Goal: Find specific page/section: Find specific page/section

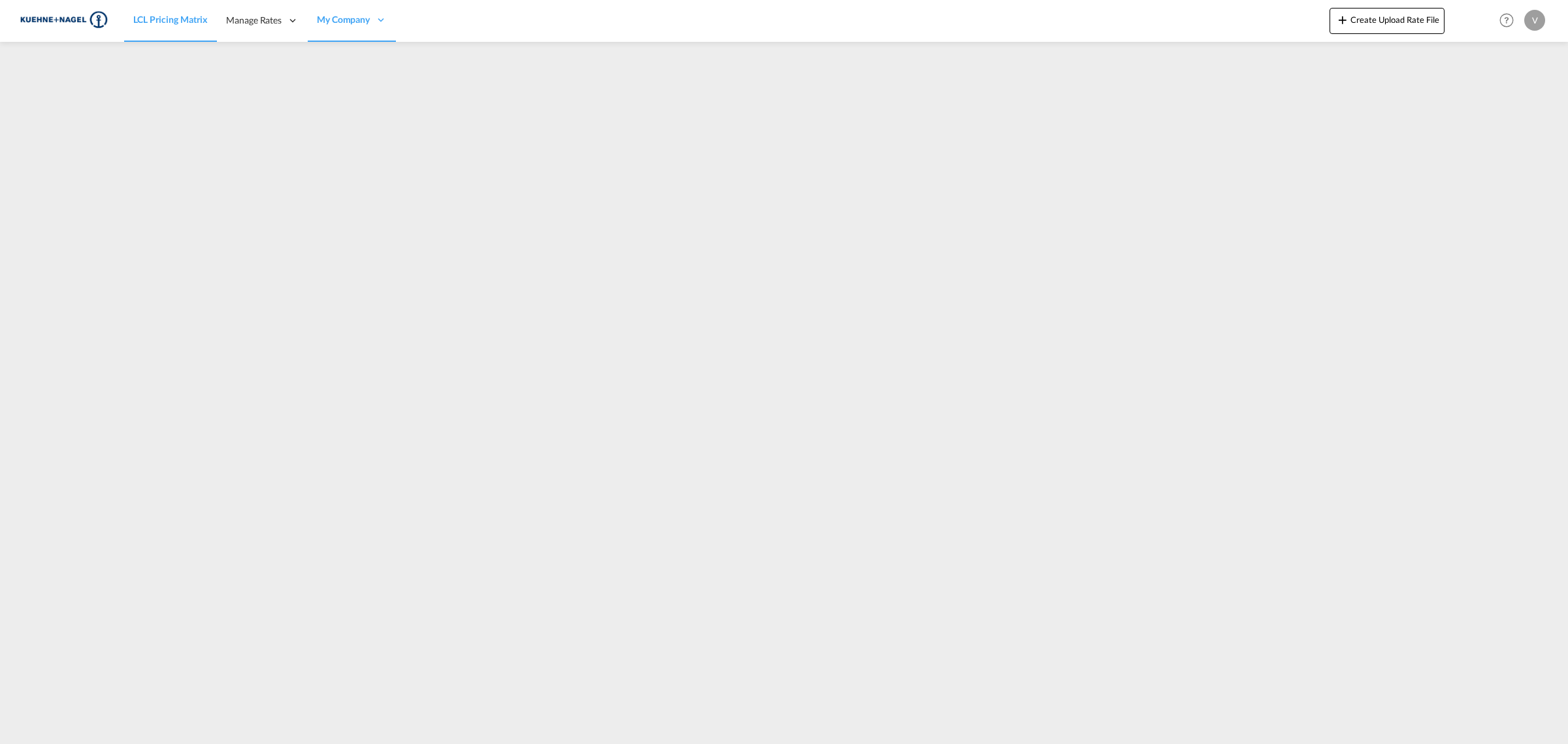
click at [69, 20] on img at bounding box center [64, 21] width 88 height 29
click at [172, 17] on span "LCL Pricing Matrix" at bounding box center [170, 19] width 74 height 11
click at [854, 35] on div "LCL Pricing Matrix Manage Rates Contract Rates [GEOGRAPHIC_DATA] My Rate Files …" at bounding box center [784, 20] width 1529 height 41
click at [175, 14] on span "LCL Pricing Matrix" at bounding box center [170, 19] width 74 height 11
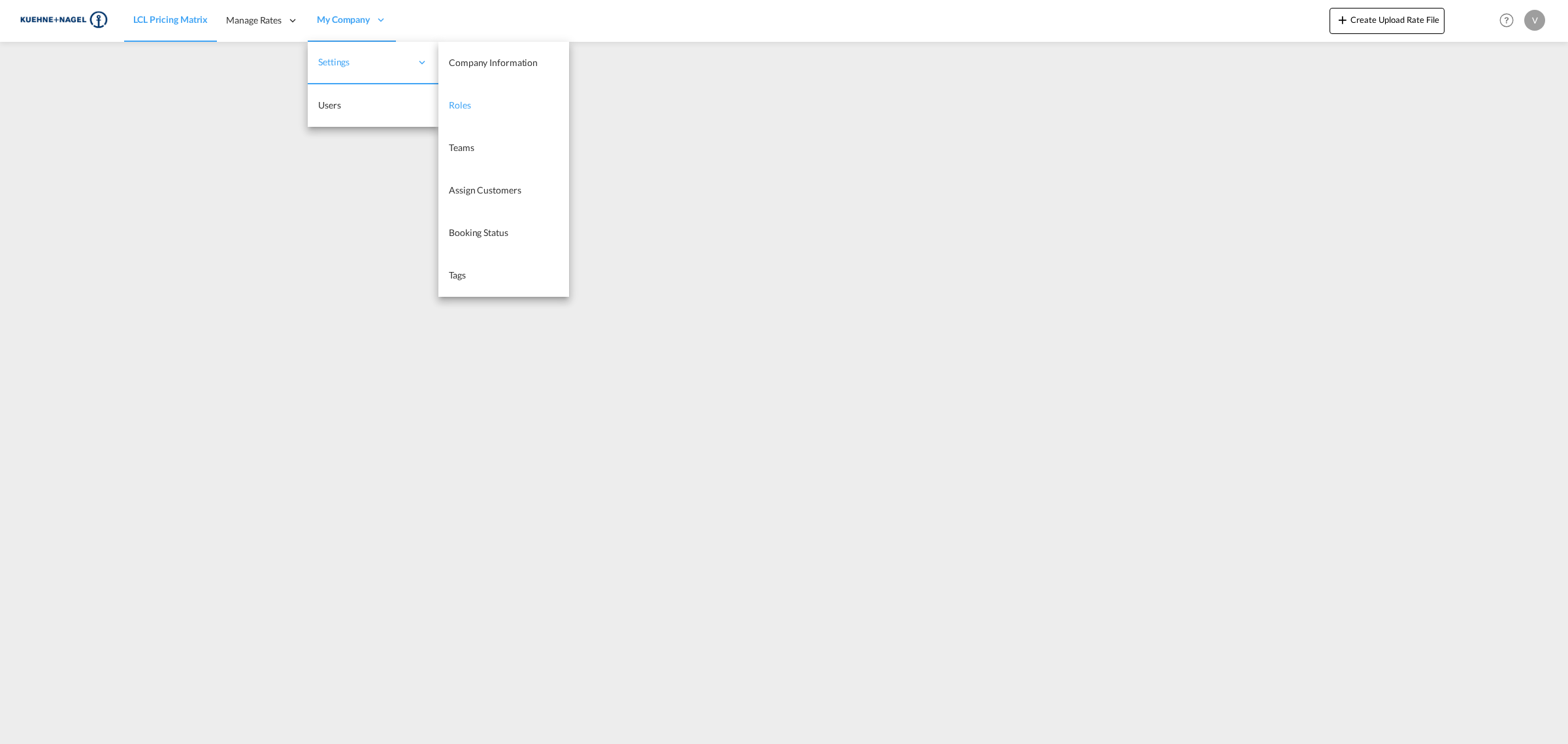
click at [471, 105] on link "Roles" at bounding box center [503, 105] width 130 height 43
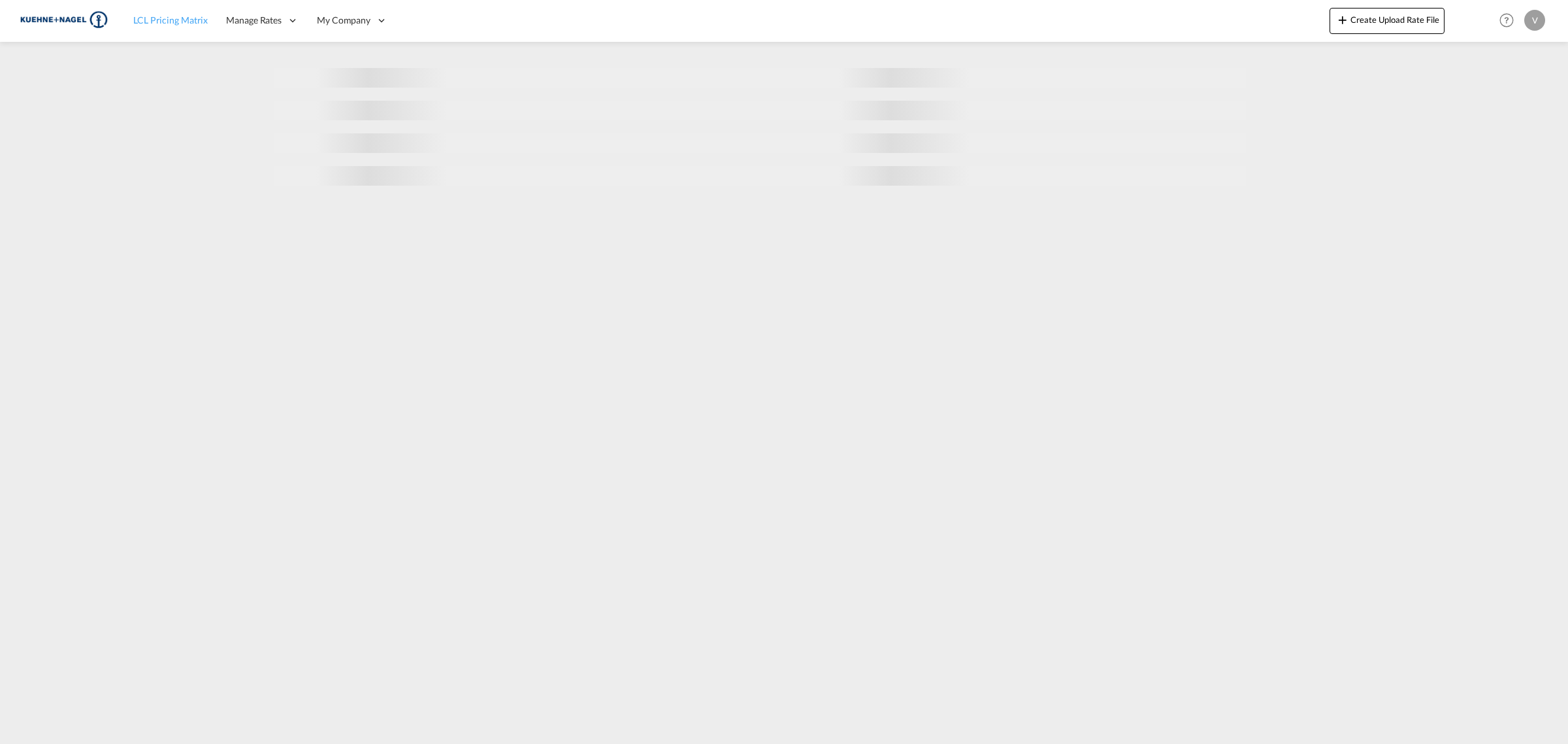
select select "10"
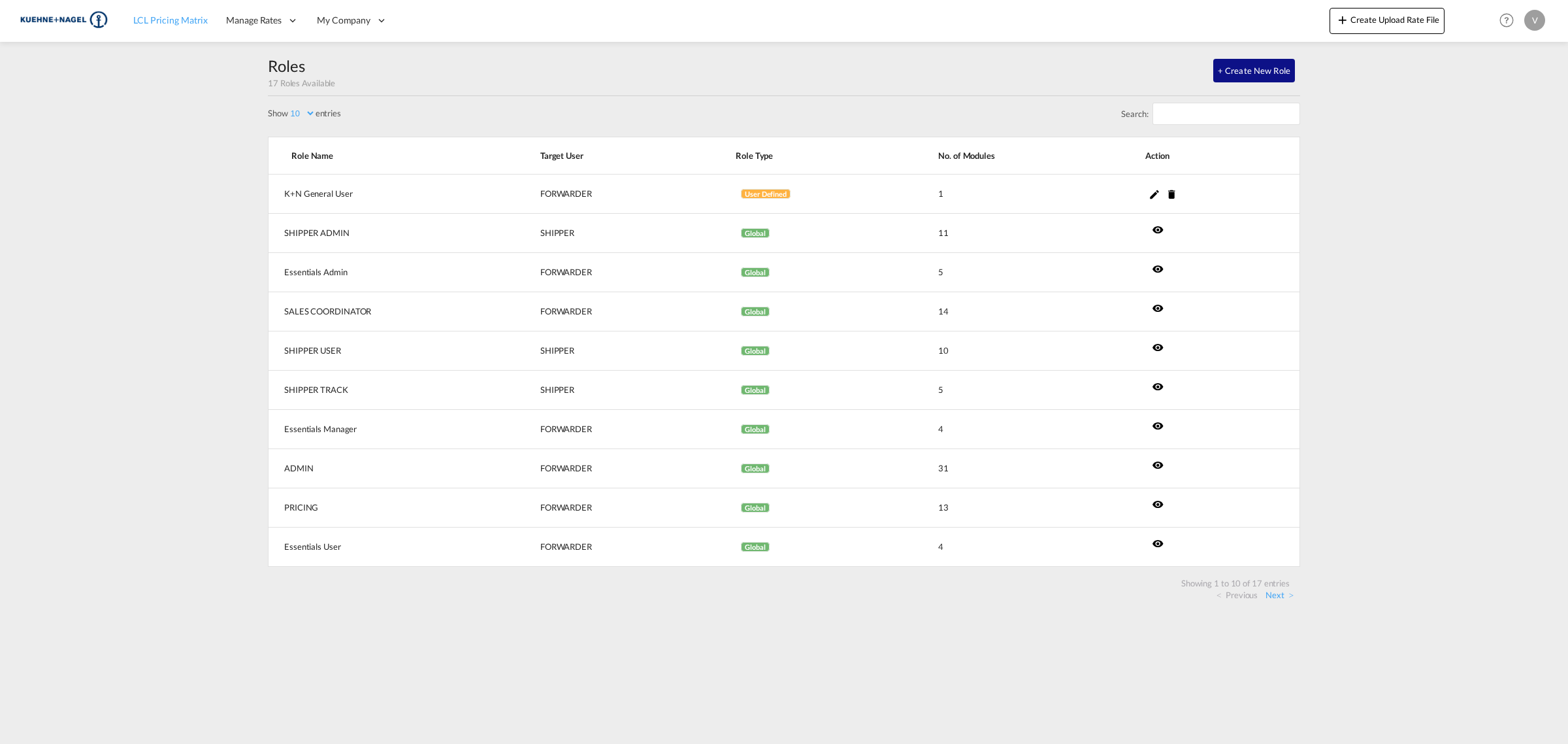
click at [180, 18] on span "LCL Pricing Matrix" at bounding box center [170, 20] width 74 height 11
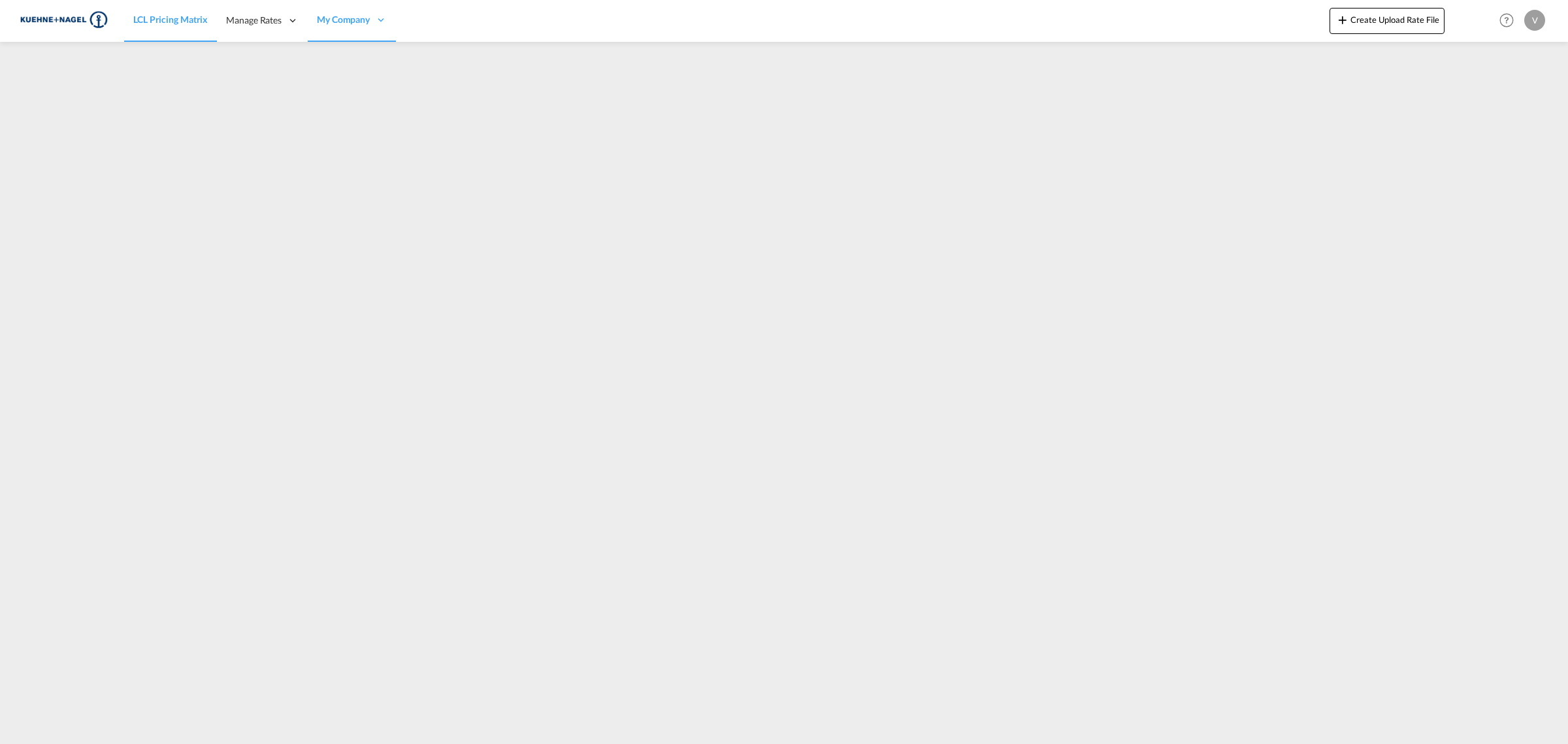
click at [513, 41] on div "LCL Pricing Matrix Manage Rates Contract Rates [GEOGRAPHIC_DATA] My Rate Files …" at bounding box center [784, 21] width 1529 height 42
